Goal: Task Accomplishment & Management: Manage account settings

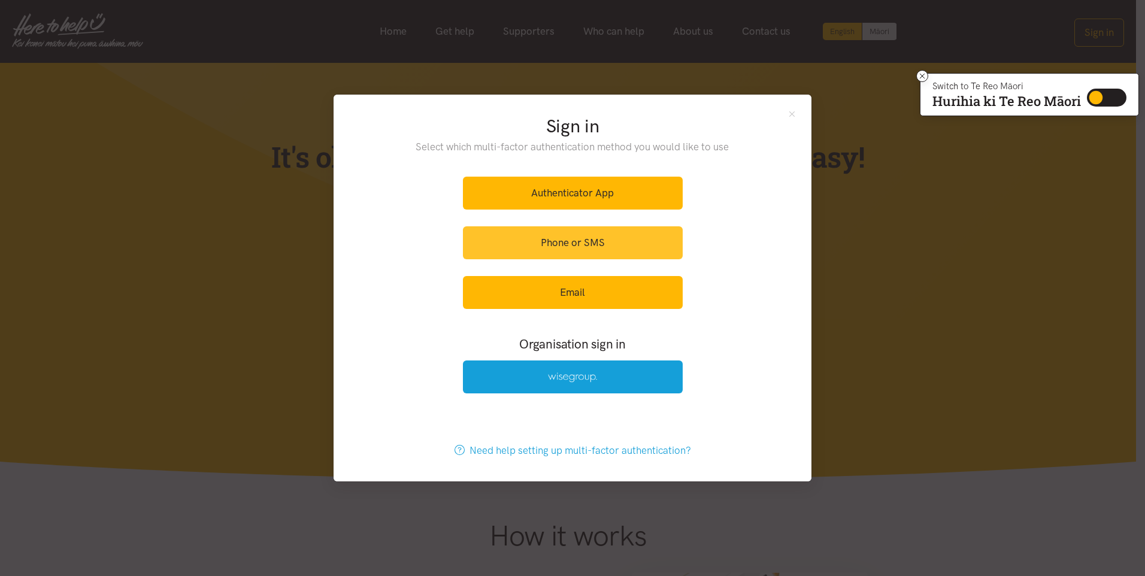
click at [579, 244] on link "Phone or SMS" at bounding box center [573, 242] width 220 height 33
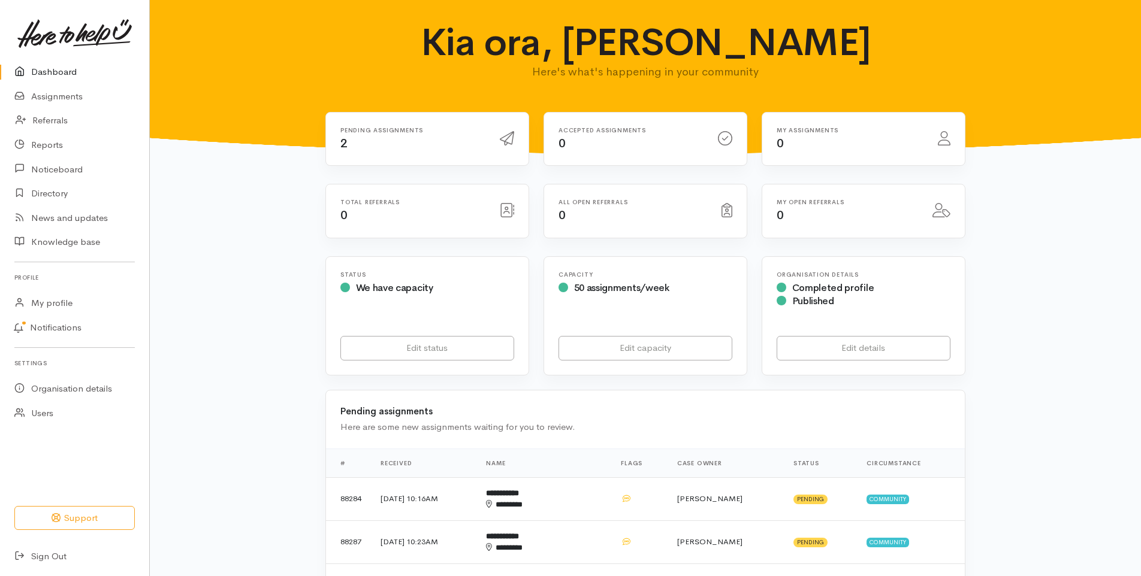
click at [352, 148] on div "Pending assignments 2" at bounding box center [412, 139] width 159 height 25
click at [65, 97] on link "Assignments" at bounding box center [74, 96] width 149 height 25
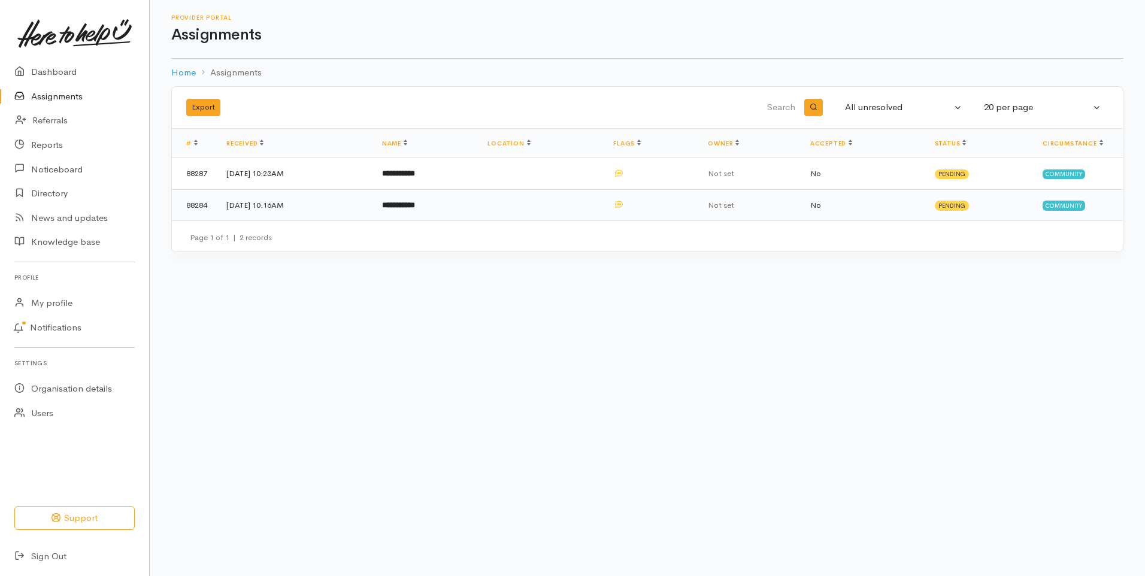
click at [258, 199] on td "[DATE] 10:16AM" at bounding box center [295, 204] width 156 height 31
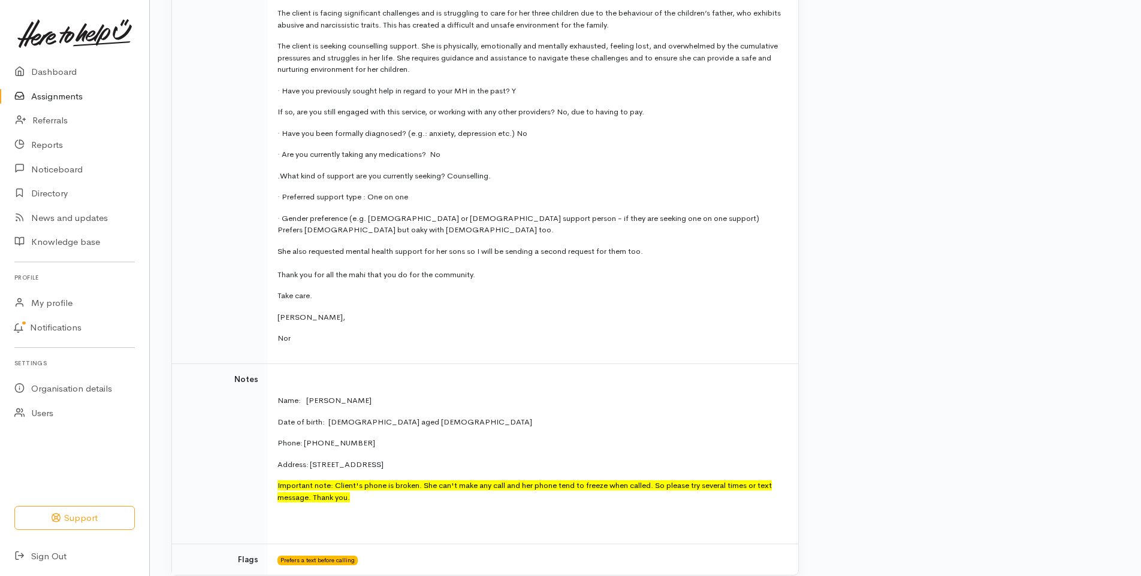
scroll to position [479, 0]
